Goal: Entertainment & Leisure: Consume media (video, audio)

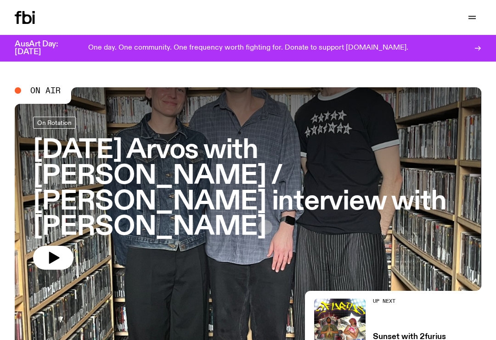
click at [62, 246] on button "button" at bounding box center [53, 258] width 40 height 24
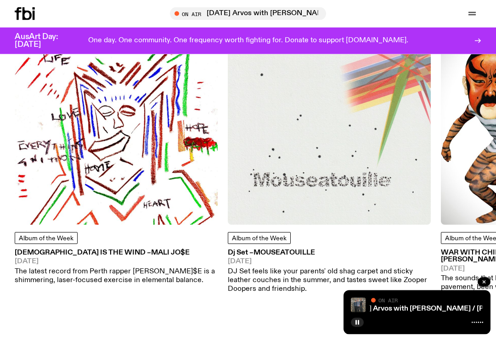
scroll to position [994, 0]
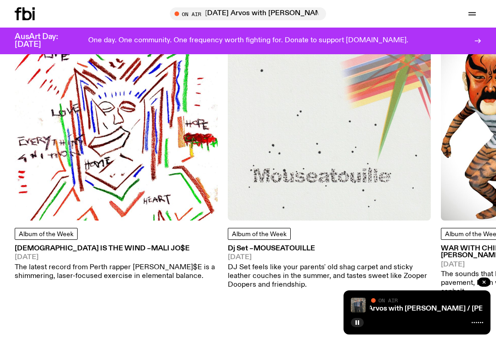
click at [360, 327] on button "button" at bounding box center [357, 322] width 13 height 9
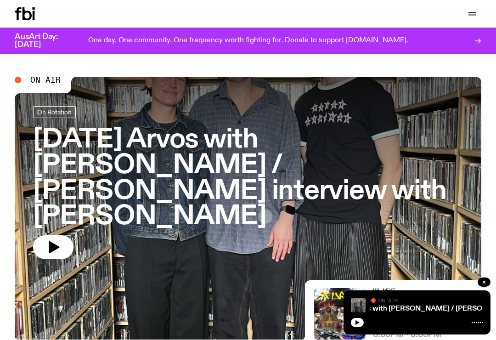
scroll to position [0, 0]
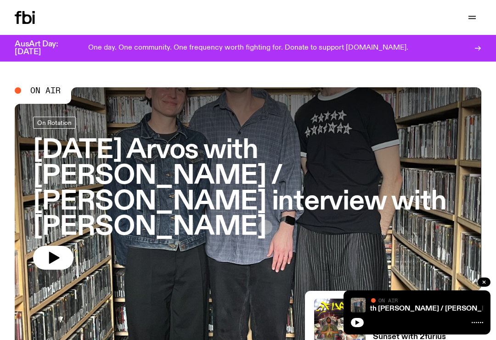
click at [34, 17] on icon at bounding box center [34, 19] width 2 height 9
click at [27, 23] on icon at bounding box center [26, 17] width 9 height 13
click at [34, 15] on icon at bounding box center [34, 19] width 2 height 9
click at [475, 19] on icon "button" at bounding box center [471, 17] width 11 height 11
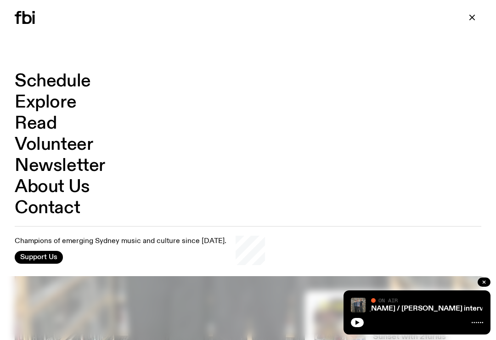
click at [58, 105] on link "Explore" at bounding box center [46, 102] width 62 height 17
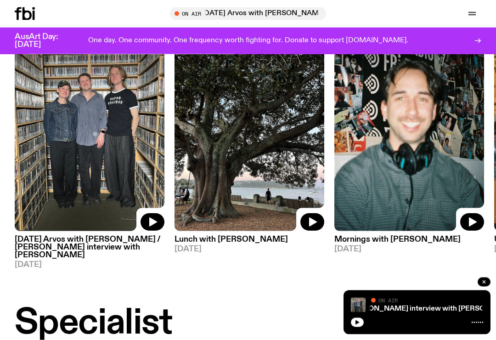
scroll to position [404, 0]
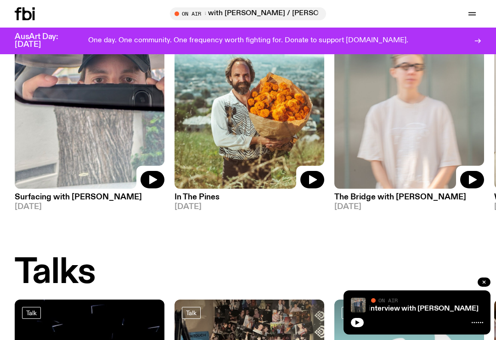
scroll to position [691, 0]
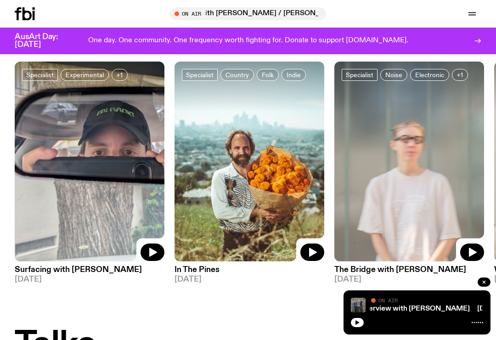
click at [198, 266] on h3 "In The Pines" at bounding box center [249, 270] width 150 height 8
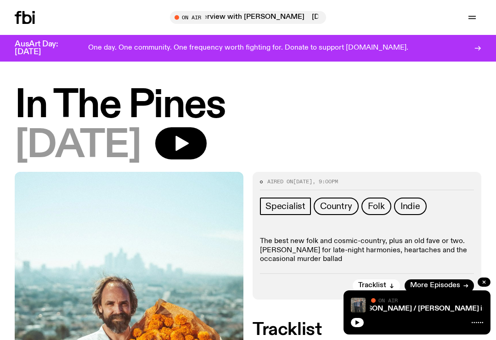
click at [378, 208] on span "Folk" at bounding box center [376, 206] width 17 height 10
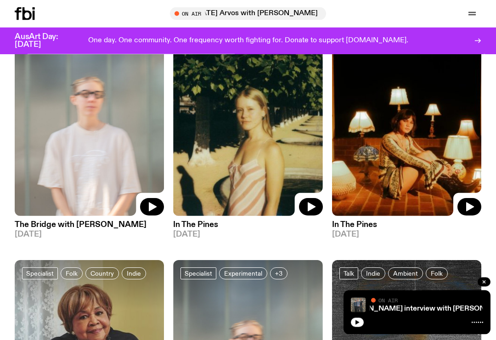
scroll to position [604, 0]
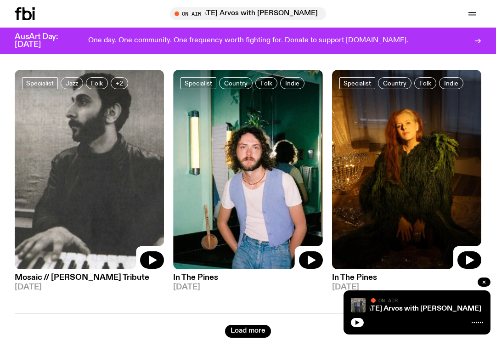
scroll to position [1802, 0]
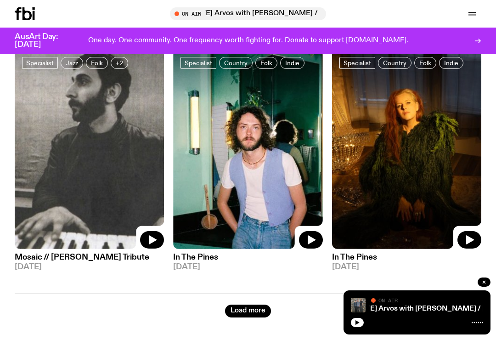
click at [221, 258] on h3 "In The Pines" at bounding box center [247, 257] width 149 height 8
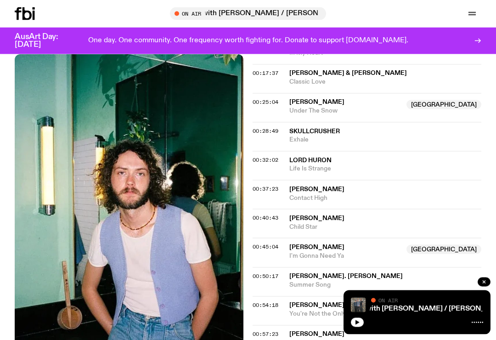
scroll to position [387, 0]
